Goal: Transaction & Acquisition: Purchase product/service

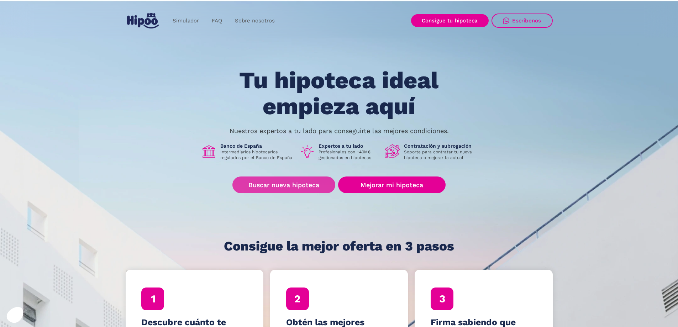
click at [282, 184] on link "Buscar nueva hipoteca" at bounding box center [284, 185] width 103 height 17
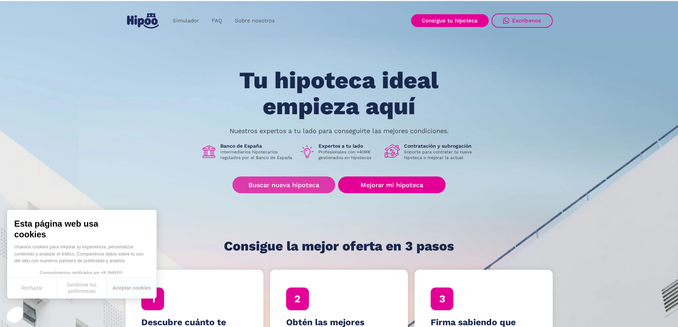
click at [303, 186] on link "Buscar nueva hipoteca" at bounding box center [284, 185] width 103 height 17
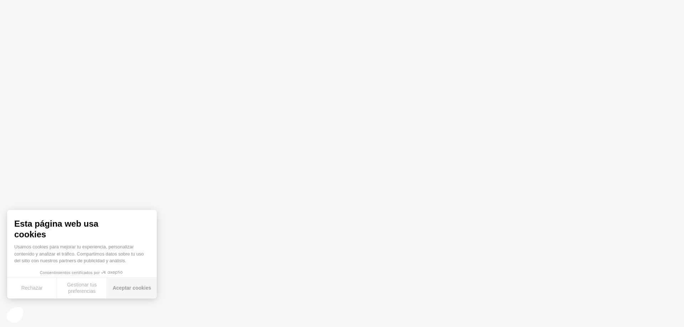
click at [119, 294] on button "Aceptar cookies" at bounding box center [132, 288] width 50 height 21
